Goal: Information Seeking & Learning: Learn about a topic

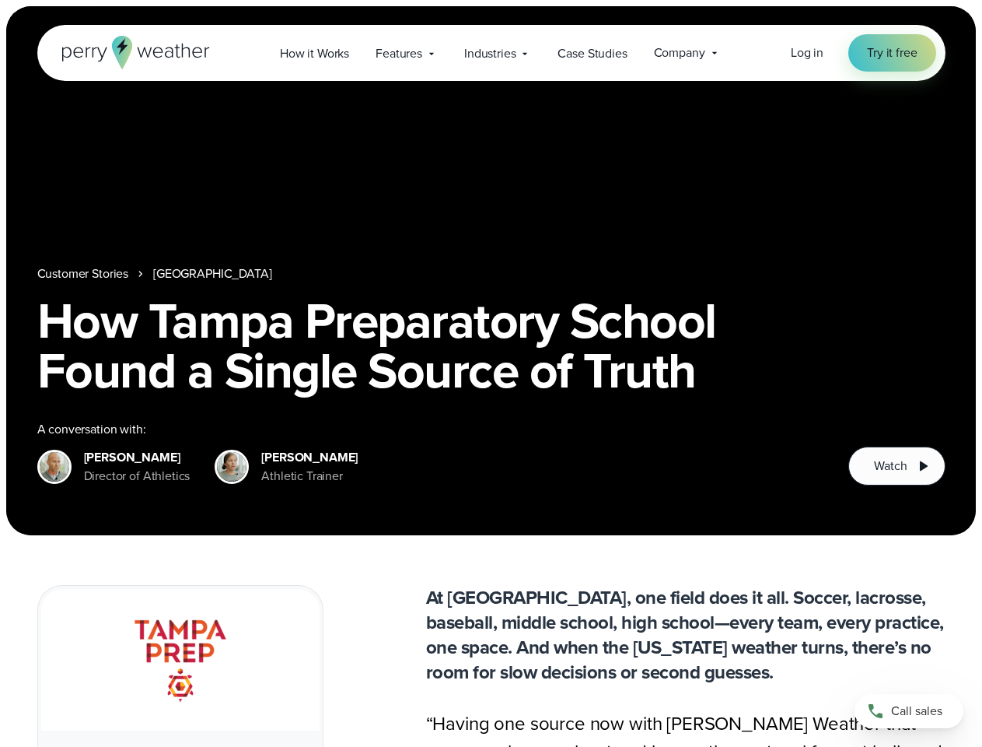
click at [491, 373] on h1 "How Tampa Preparatory School Found a Single Source of Truth" at bounding box center [491, 346] width 908 height 100
click at [491, 53] on span "Industries" at bounding box center [489, 53] width 51 height 19
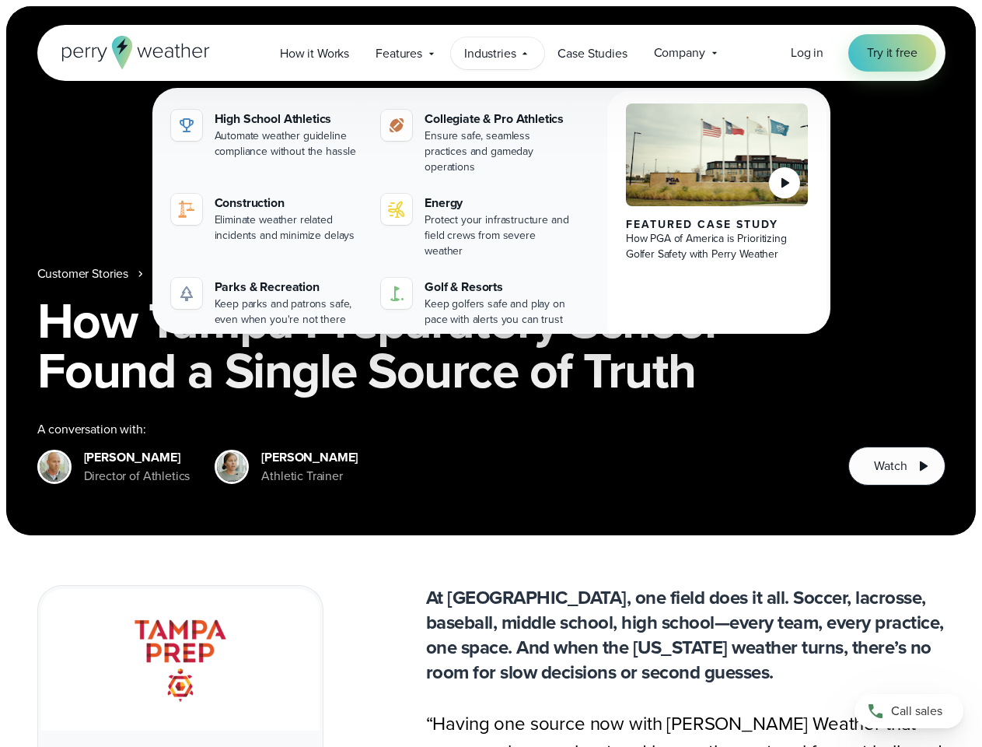
click at [491, 271] on nav "Customer Stories [GEOGRAPHIC_DATA]" at bounding box center [491, 273] width 908 height 19
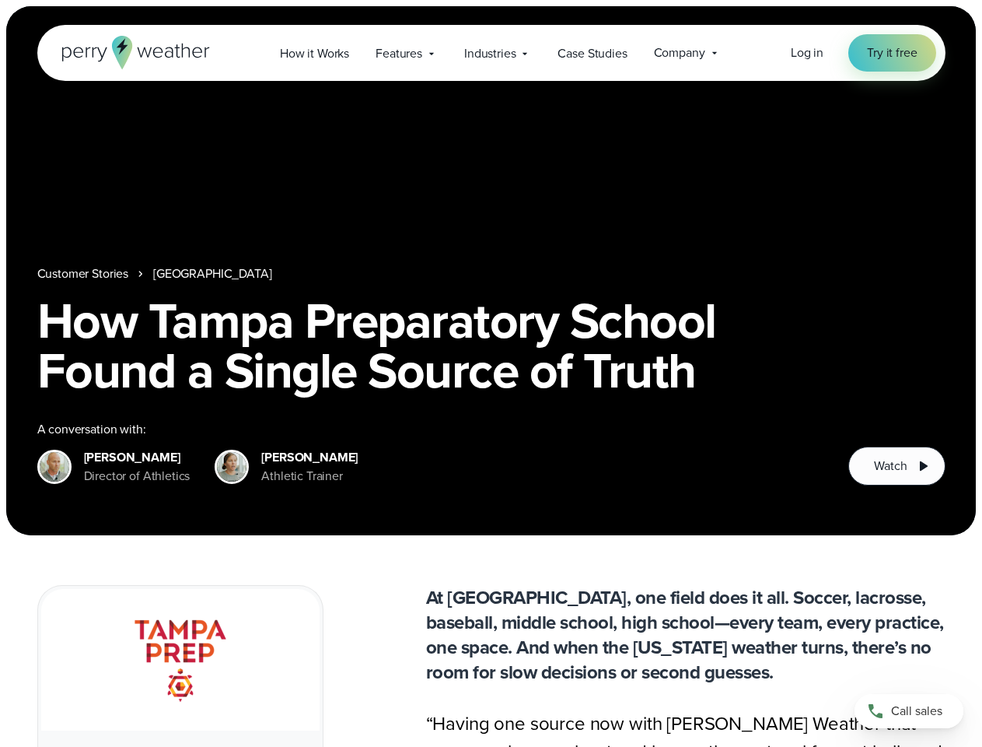
click at [224, 274] on link "[GEOGRAPHIC_DATA]" at bounding box center [212, 273] width 118 height 19
click at [897, 466] on span "Watch" at bounding box center [890, 466] width 33 height 19
